Goal: Task Accomplishment & Management: Complete application form

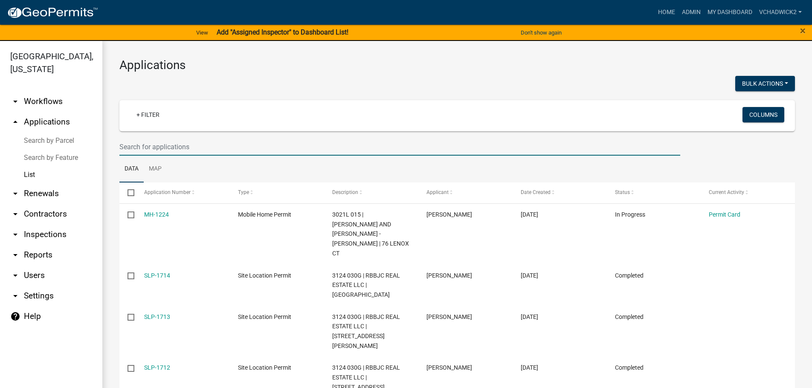
click at [198, 147] on input "text" at bounding box center [399, 146] width 561 height 17
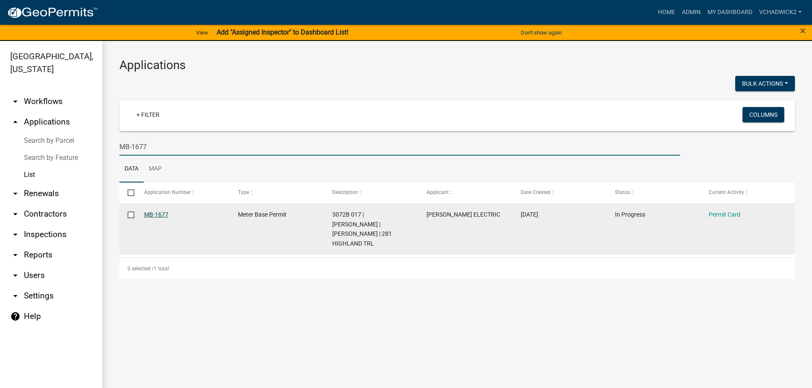
type input "MB-1677"
click at [152, 215] on link "MB-1677" at bounding box center [156, 214] width 24 height 7
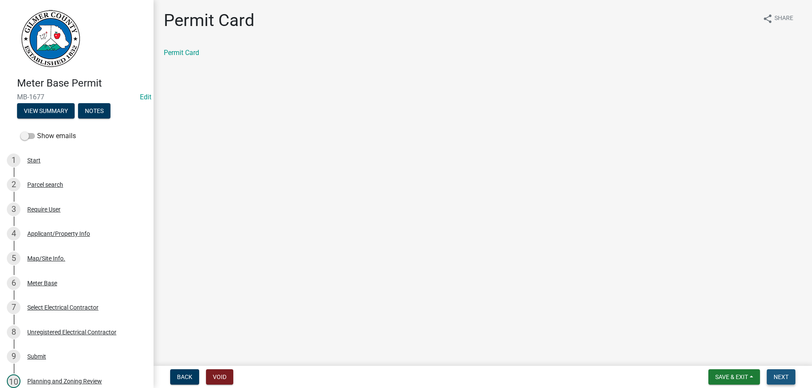
click at [786, 372] on button "Next" at bounding box center [781, 376] width 29 height 15
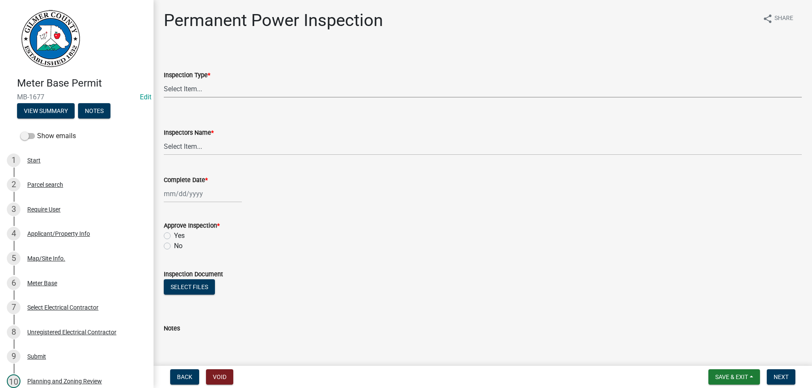
click at [164, 80] on select "Select Item... Permanent Power" at bounding box center [483, 88] width 638 height 17
click option "Permanent Power" at bounding box center [0, 0] width 0 height 0
select select "5c85f858-e2c6-4c2c-a92e-43b107da9ba1"
select select "7c10ce63-ccfd-4257-ac60-a1c0b24e7b7a"
select select "8"
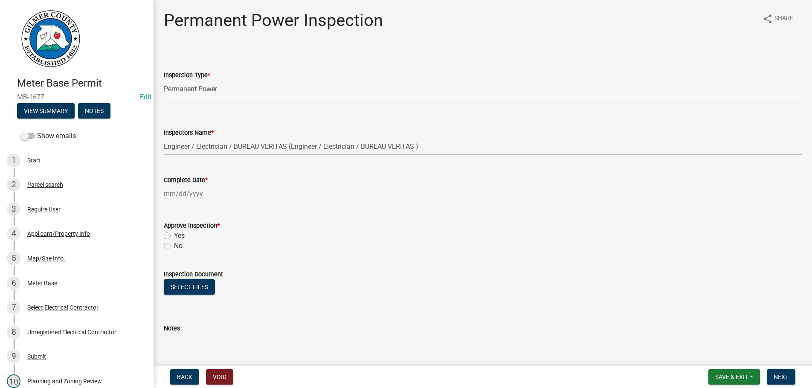
select select "2025"
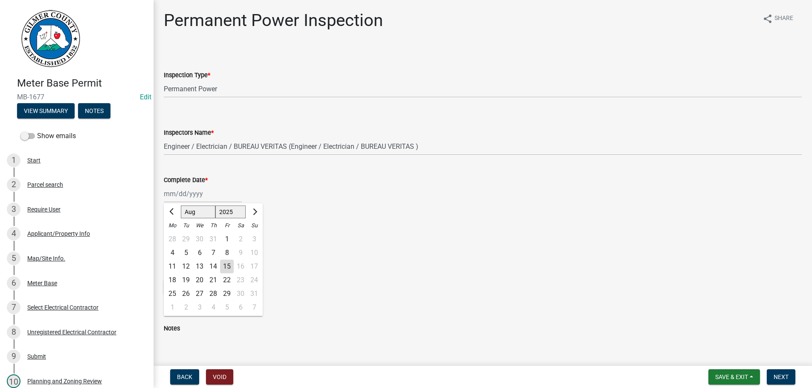
type input "[DATE]"
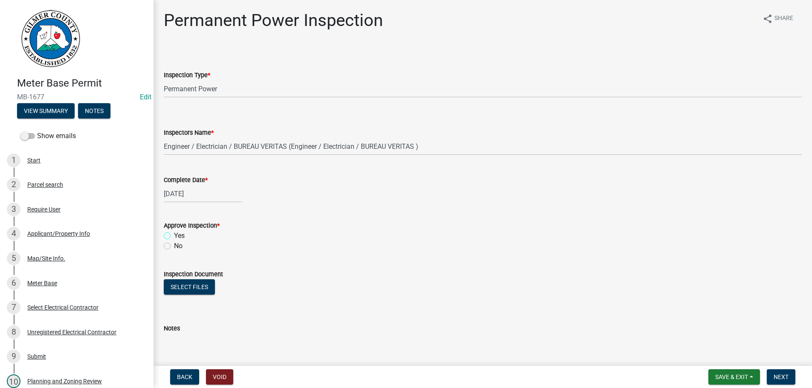
click at [174, 231] on input "Yes" at bounding box center [177, 234] width 6 height 6
radio input "true"
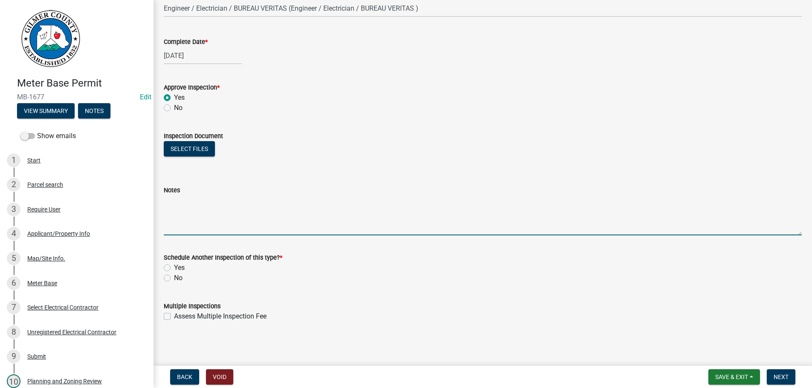
click at [180, 215] on textarea "Notes" at bounding box center [483, 215] width 638 height 40
type textarea "ELECTRICIAN [PERSON_NAME] [PHONE_NUMBER]"
click at [174, 279] on label "No" at bounding box center [178, 278] width 9 height 10
click at [174, 279] on input "No" at bounding box center [177, 276] width 6 height 6
radio input "true"
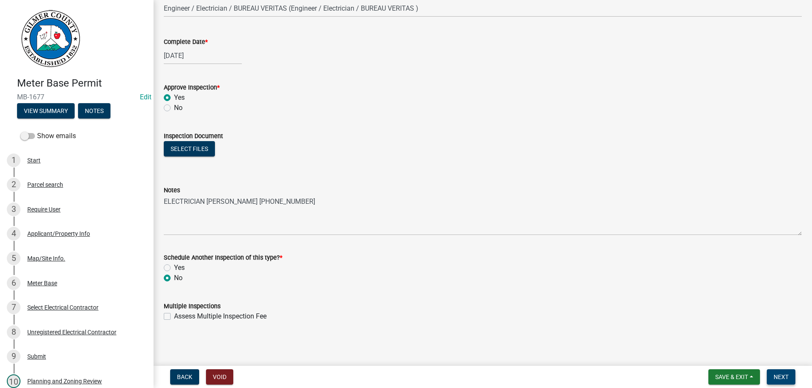
click at [790, 376] on button "Next" at bounding box center [781, 376] width 29 height 15
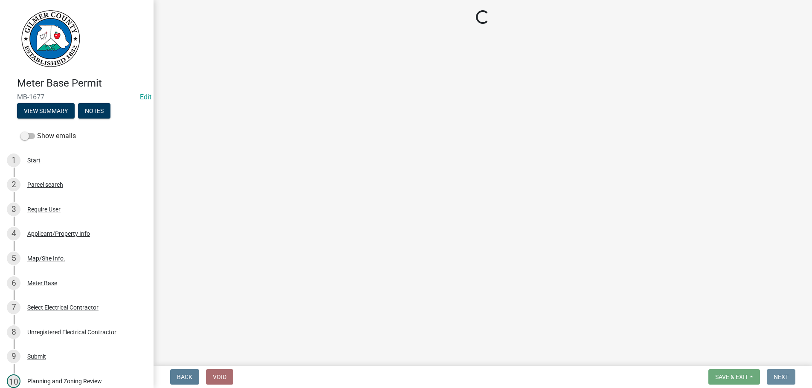
scroll to position [0, 0]
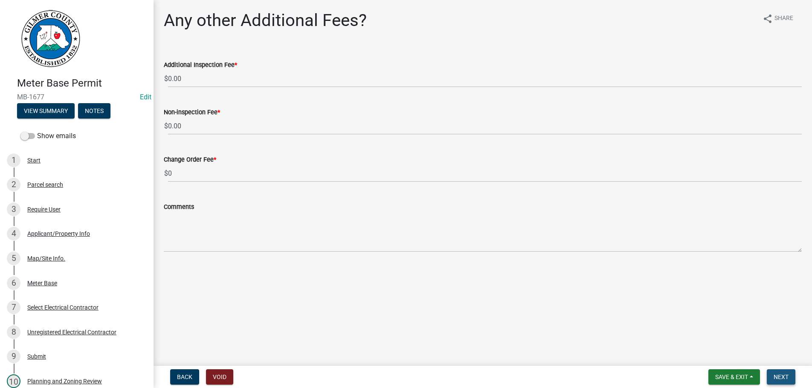
click at [786, 374] on span "Next" at bounding box center [781, 377] width 15 height 7
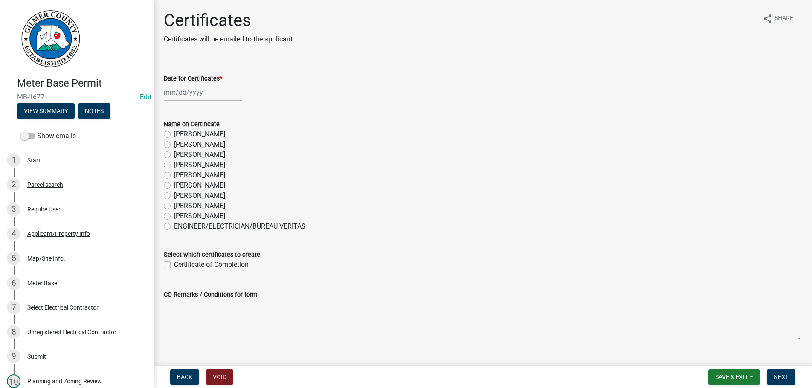
select select "8"
select select "2025"
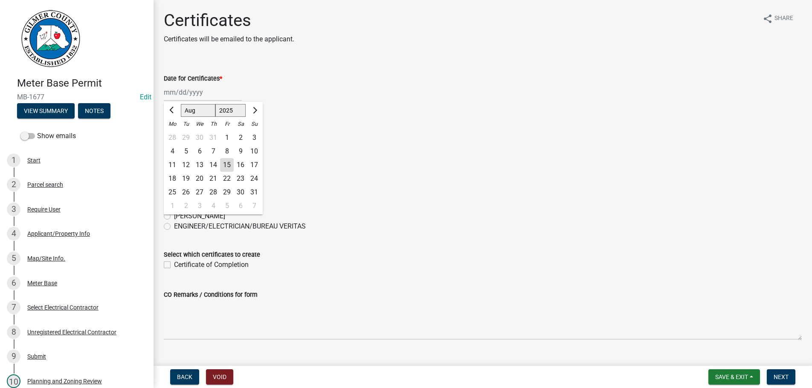
click at [210, 99] on input "Date for Certificates *" at bounding box center [203, 92] width 78 height 17
click at [226, 163] on div "15" at bounding box center [227, 165] width 14 height 14
type input "[DATE]"
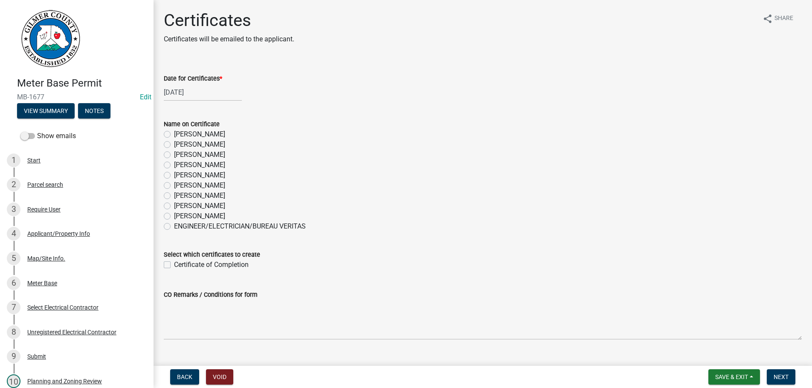
click at [174, 193] on label "[PERSON_NAME]" at bounding box center [199, 196] width 51 height 10
click at [174, 193] on input "[PERSON_NAME]" at bounding box center [177, 194] width 6 height 6
radio input "true"
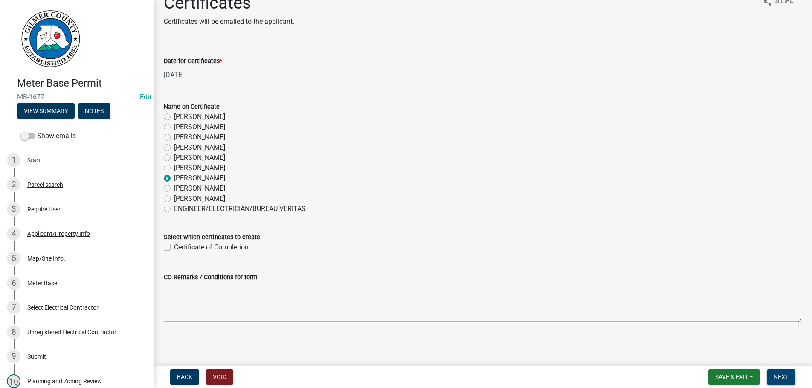
click at [784, 372] on button "Next" at bounding box center [781, 376] width 29 height 15
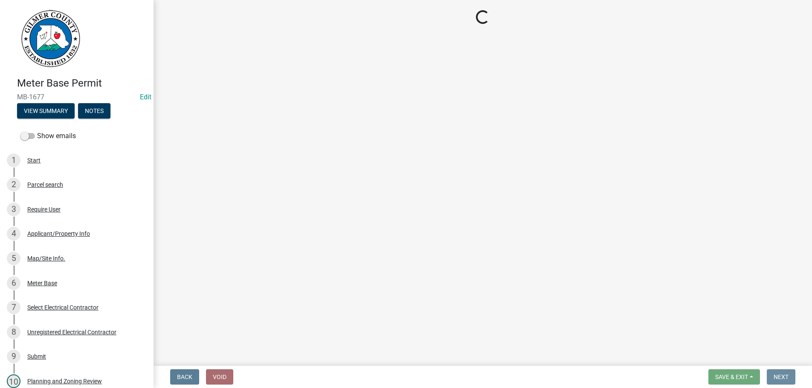
scroll to position [0, 0]
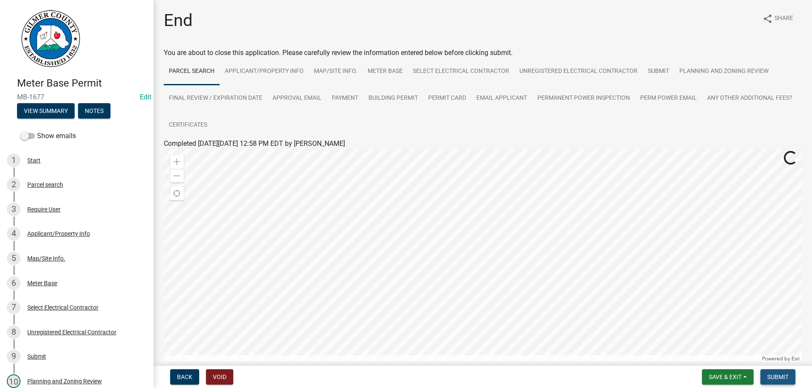
click at [784, 372] on button "Submit" at bounding box center [778, 376] width 35 height 15
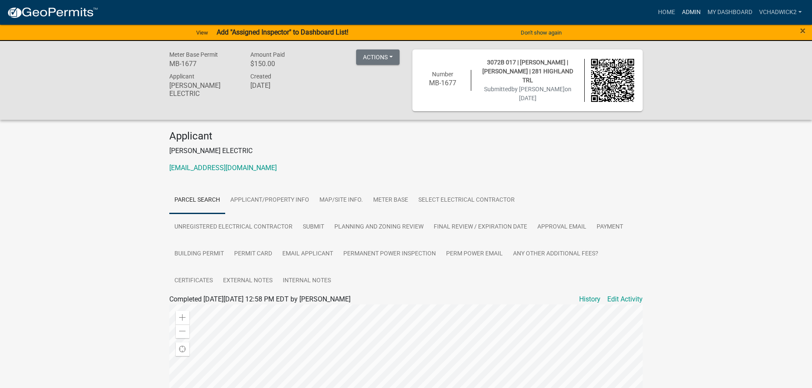
click at [692, 10] on link "Admin" at bounding box center [692, 12] width 26 height 16
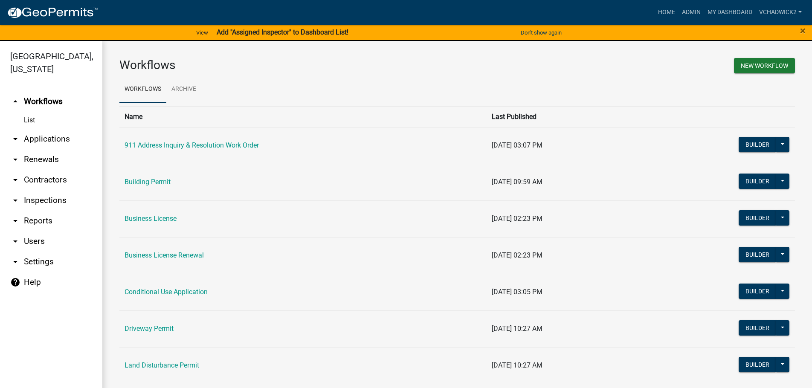
click at [41, 134] on link "arrow_drop_down Applications" at bounding box center [51, 139] width 102 height 20
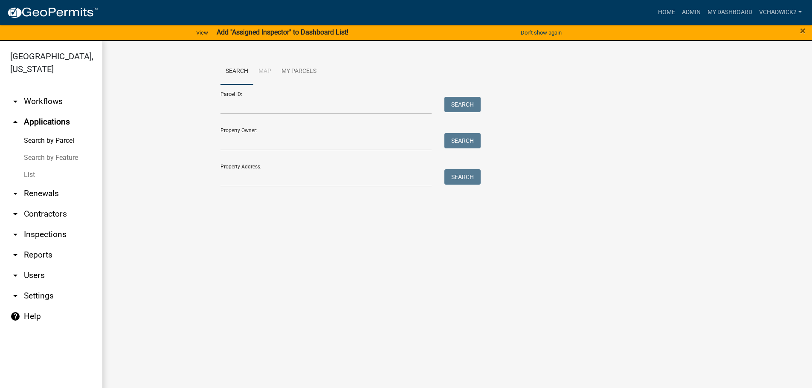
click at [29, 171] on link "List" at bounding box center [51, 174] width 102 height 17
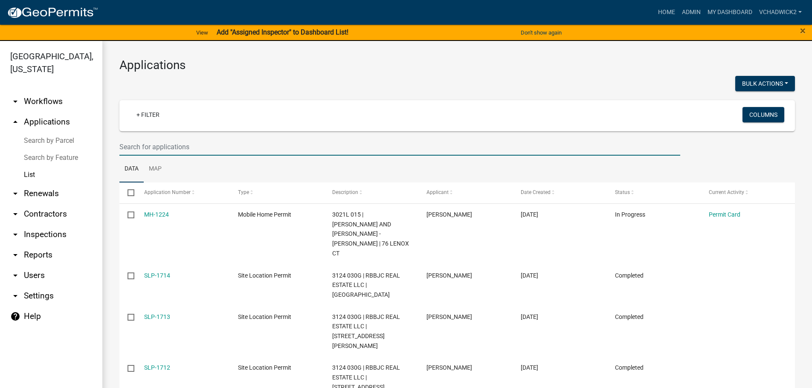
click at [183, 145] on input "text" at bounding box center [399, 146] width 561 height 17
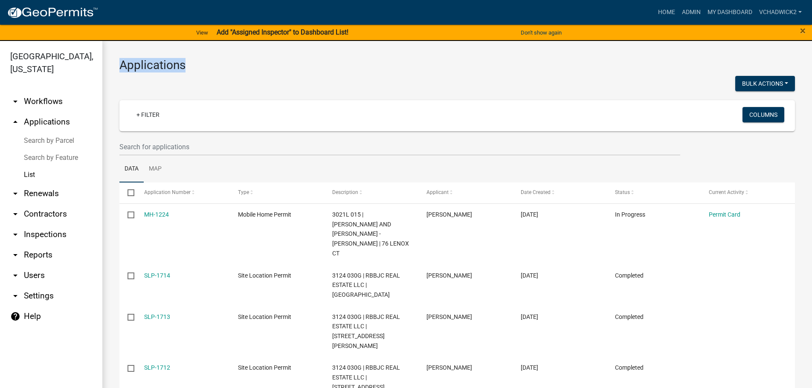
drag, startPoint x: 188, startPoint y: 65, endPoint x: 107, endPoint y: 65, distance: 81.0
click at [217, 61] on h3 "Applications" at bounding box center [457, 65] width 676 height 15
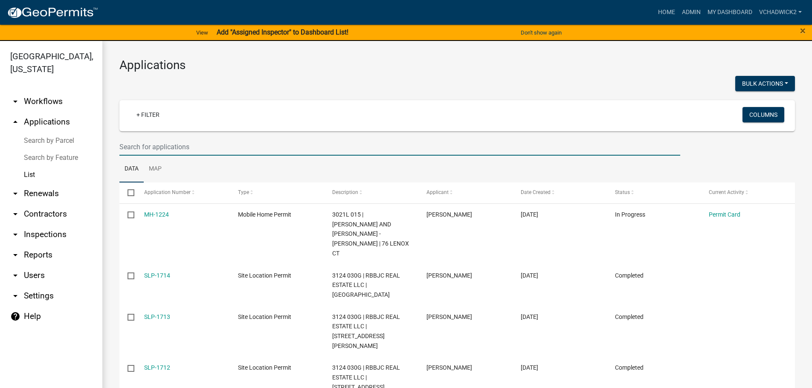
click at [213, 146] on input "text" at bounding box center [399, 146] width 561 height 17
click at [197, 147] on input "text" at bounding box center [399, 146] width 561 height 17
